Goal: Task Accomplishment & Management: Use online tool/utility

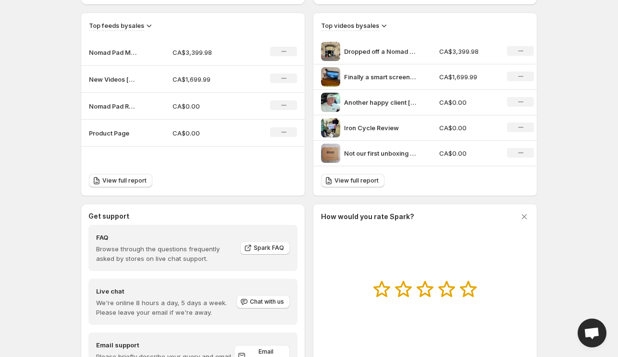
scroll to position [326, 0]
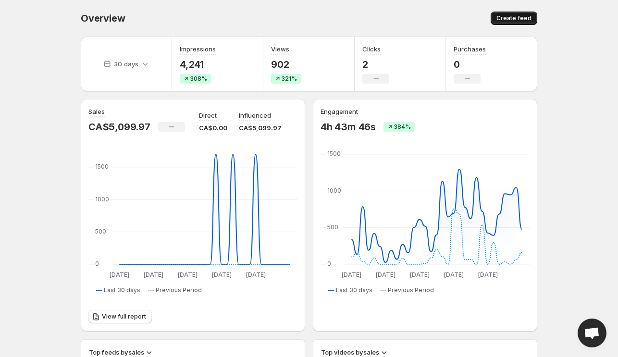
click at [505, 21] on span "Create feed" at bounding box center [514, 18] width 35 height 8
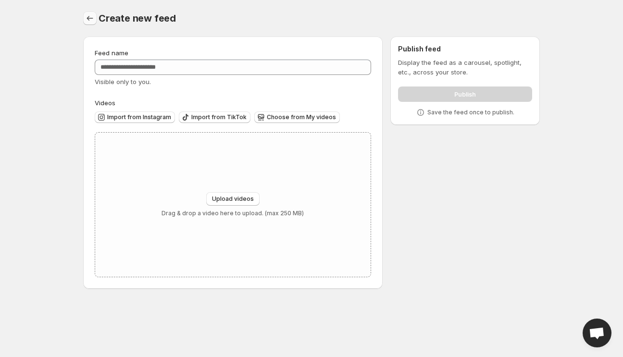
click at [89, 20] on icon "Settings" at bounding box center [90, 18] width 10 height 10
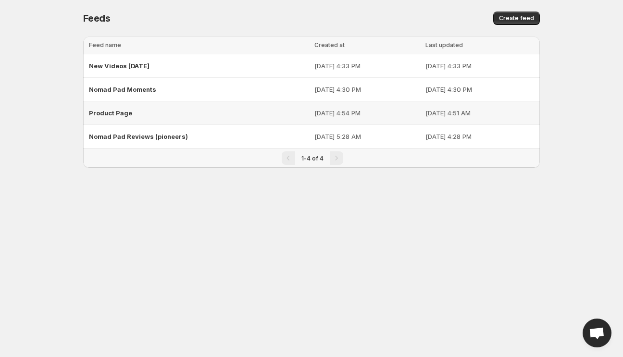
click at [144, 114] on div "Product Page" at bounding box center [199, 112] width 220 height 17
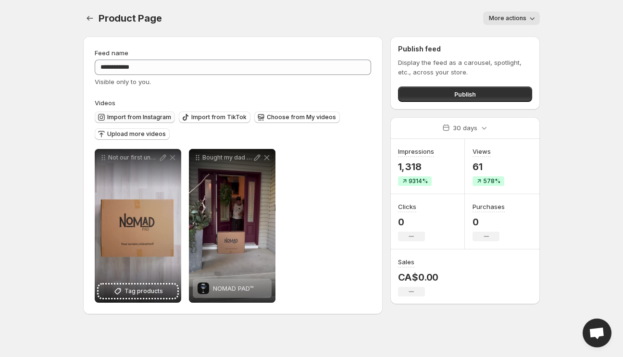
click at [145, 118] on span "Import from Instagram" at bounding box center [139, 117] width 64 height 8
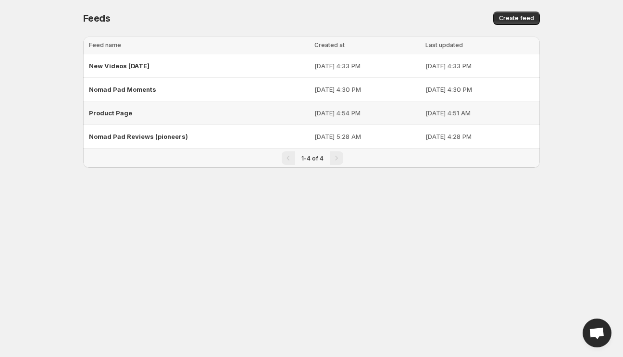
click at [126, 119] on div "Product Page" at bounding box center [199, 112] width 220 height 17
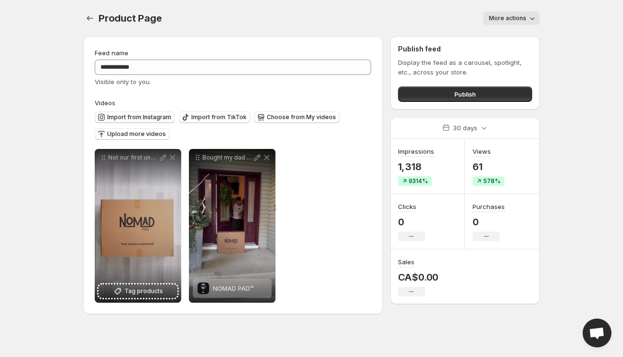
click at [136, 118] on span "Import from Instagram" at bounding box center [139, 117] width 64 height 8
click at [149, 116] on span "Import from Instagram" at bounding box center [139, 117] width 64 height 8
click at [309, 121] on span "Choose from My videos" at bounding box center [301, 117] width 69 height 8
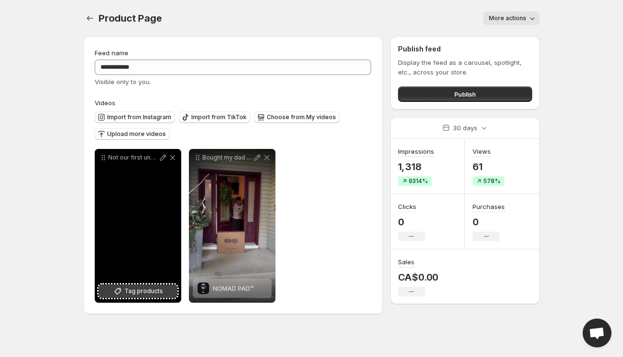
click at [148, 291] on span "Tag products" at bounding box center [144, 292] width 38 height 10
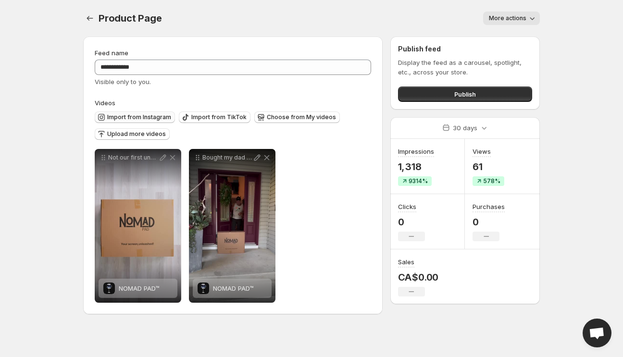
click at [136, 120] on span "Import from Instagram" at bounding box center [139, 117] width 64 height 8
click at [265, 11] on div "Product Page. This page is ready Product Page More actions More actions More ac…" at bounding box center [311, 18] width 457 height 37
click at [89, 22] on icon "Settings" at bounding box center [90, 18] width 10 height 10
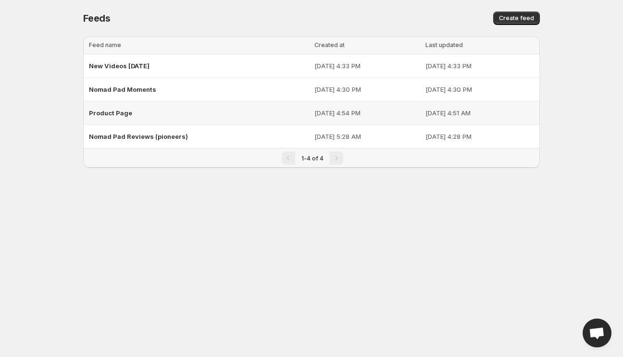
click at [136, 114] on div "Product Page" at bounding box center [199, 112] width 220 height 17
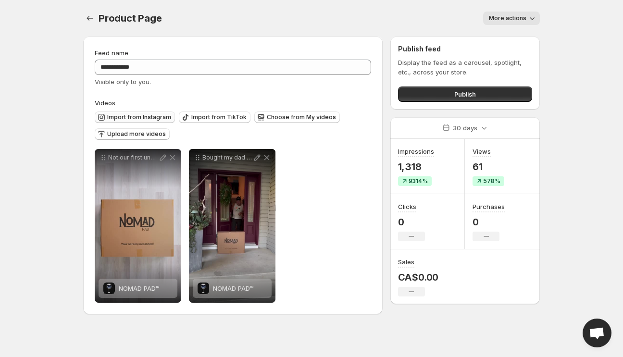
click at [141, 117] on span "Import from Instagram" at bounding box center [139, 117] width 64 height 8
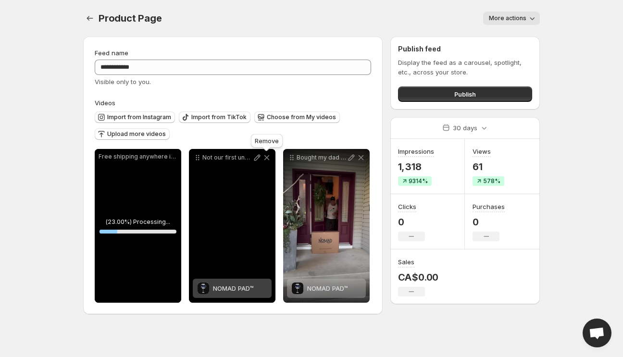
click at [267, 157] on icon at bounding box center [267, 158] width 10 height 10
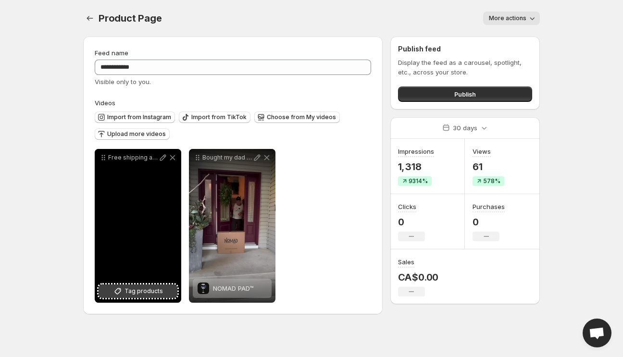
click at [162, 293] on span "Tag products" at bounding box center [144, 292] width 38 height 10
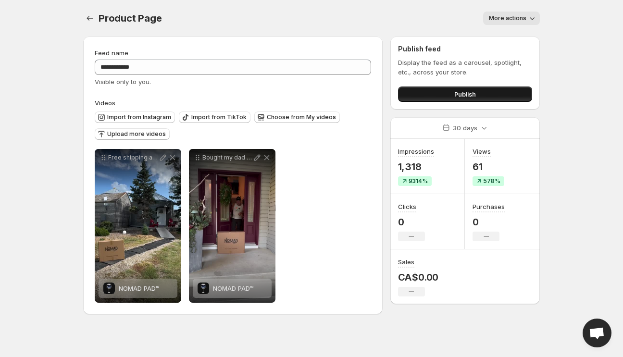
click at [463, 93] on span "Publish" at bounding box center [465, 94] width 22 height 10
click at [446, 92] on button "Publish" at bounding box center [465, 94] width 134 height 15
click at [88, 19] on icon "Settings" at bounding box center [90, 18] width 6 height 5
